Goal: Task Accomplishment & Management: Complete application form

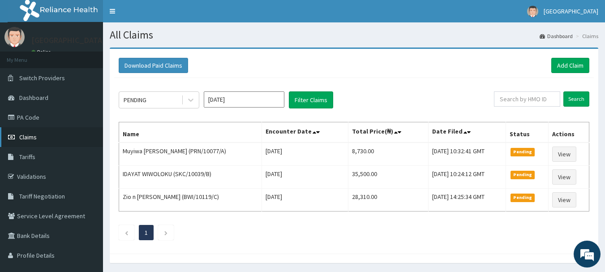
click at [30, 136] on span "Claims" at bounding box center [27, 137] width 17 height 8
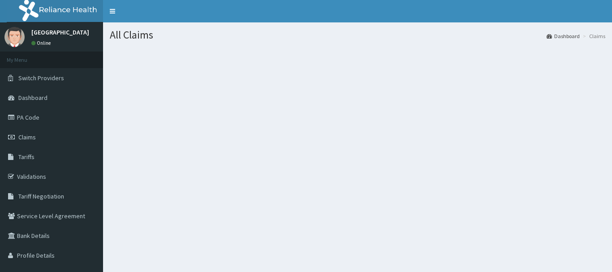
click at [259, 132] on section at bounding box center [357, 97] width 509 height 112
click at [24, 116] on link "PA Code" at bounding box center [51, 117] width 103 height 20
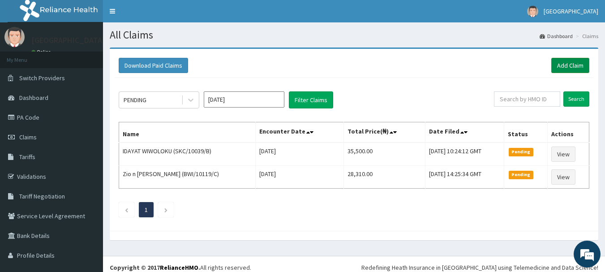
click at [558, 64] on link "Add Claim" at bounding box center [570, 65] width 38 height 15
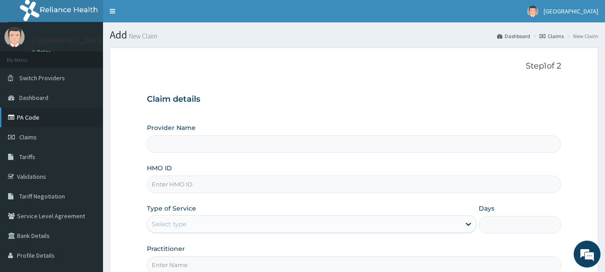
type input "Peaceful Health Hospital"
click at [32, 116] on link "PA Code" at bounding box center [51, 117] width 103 height 20
click at [160, 184] on input "HMO ID" at bounding box center [354, 183] width 415 height 17
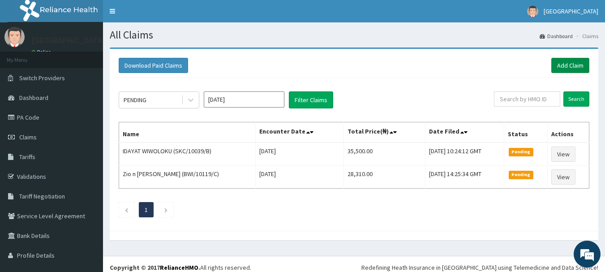
click at [556, 64] on link "Add Claim" at bounding box center [570, 65] width 38 height 15
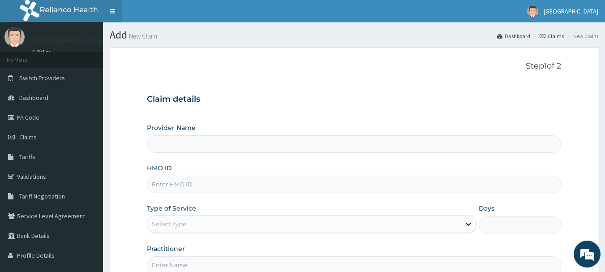
type input "[GEOGRAPHIC_DATA]"
click at [188, 187] on input "HMO ID" at bounding box center [354, 183] width 415 height 17
paste input "CHL/10407/A"
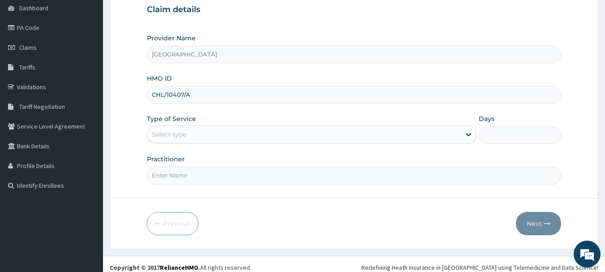
scroll to position [96, 0]
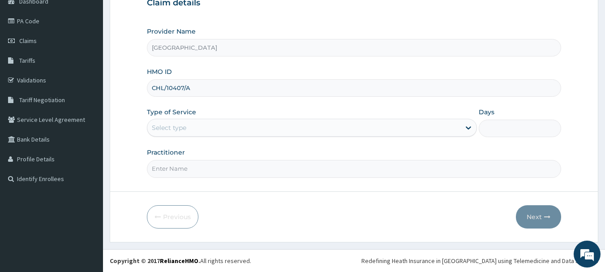
type input "CHL/10407/A"
click at [182, 124] on div "Select type" at bounding box center [169, 127] width 34 height 9
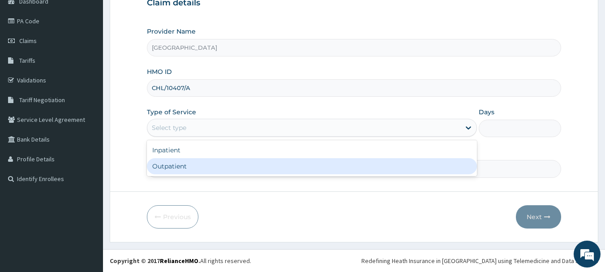
click at [170, 169] on div "Outpatient" at bounding box center [312, 166] width 330 height 16
type input "1"
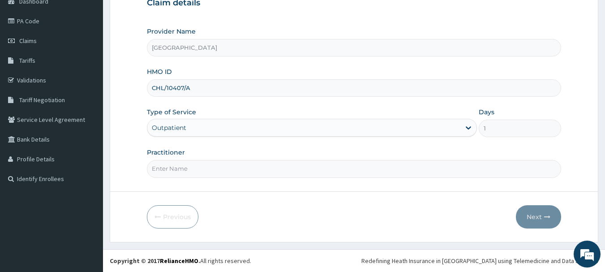
click at [201, 172] on input "Practitioner" at bounding box center [354, 168] width 415 height 17
click at [176, 168] on input "Practitioner" at bounding box center [354, 168] width 415 height 17
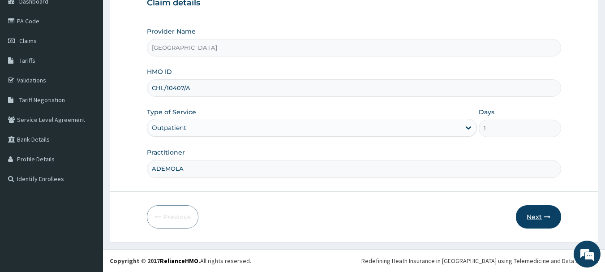
type input "ADEMOLA"
click at [537, 216] on button "Next" at bounding box center [538, 216] width 45 height 23
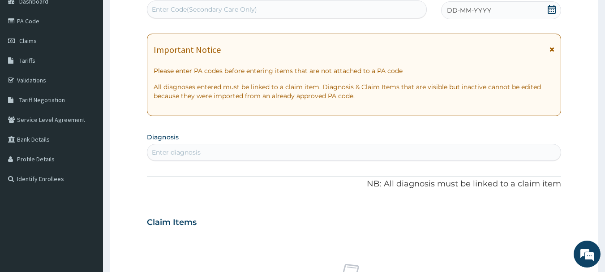
click at [246, 9] on div "Enter Code(Secondary Care Only)" at bounding box center [204, 9] width 105 height 9
paste input "PA/BA2C9D"
type input "PA/BA2C9D"
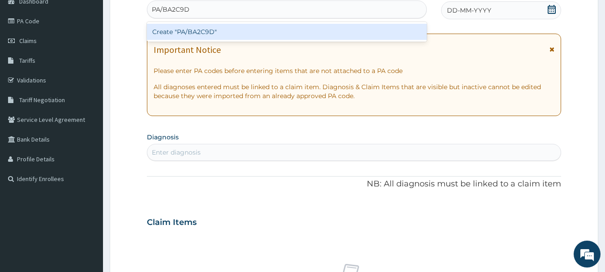
click at [204, 30] on div "Create "PA/BA2C9D"" at bounding box center [287, 32] width 280 height 16
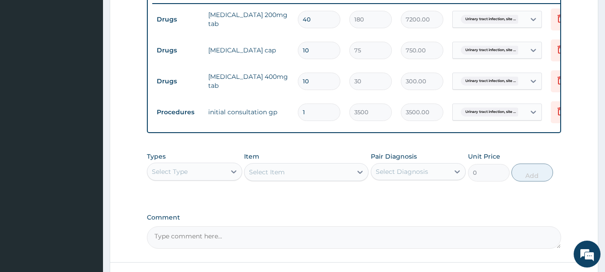
scroll to position [431, 0]
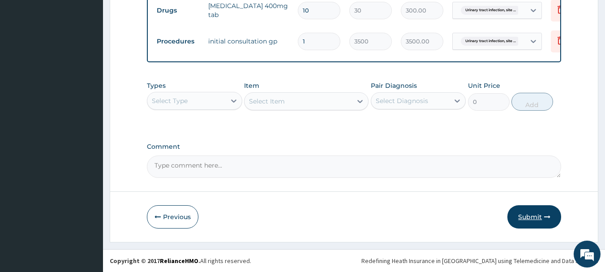
click at [519, 217] on button "Submit" at bounding box center [534, 216] width 54 height 23
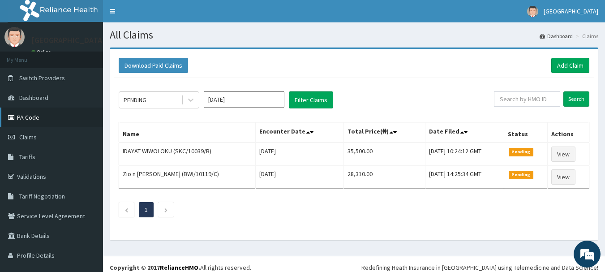
click at [43, 113] on link "PA Code" at bounding box center [51, 117] width 103 height 20
